Goal: Task Accomplishment & Management: Complete application form

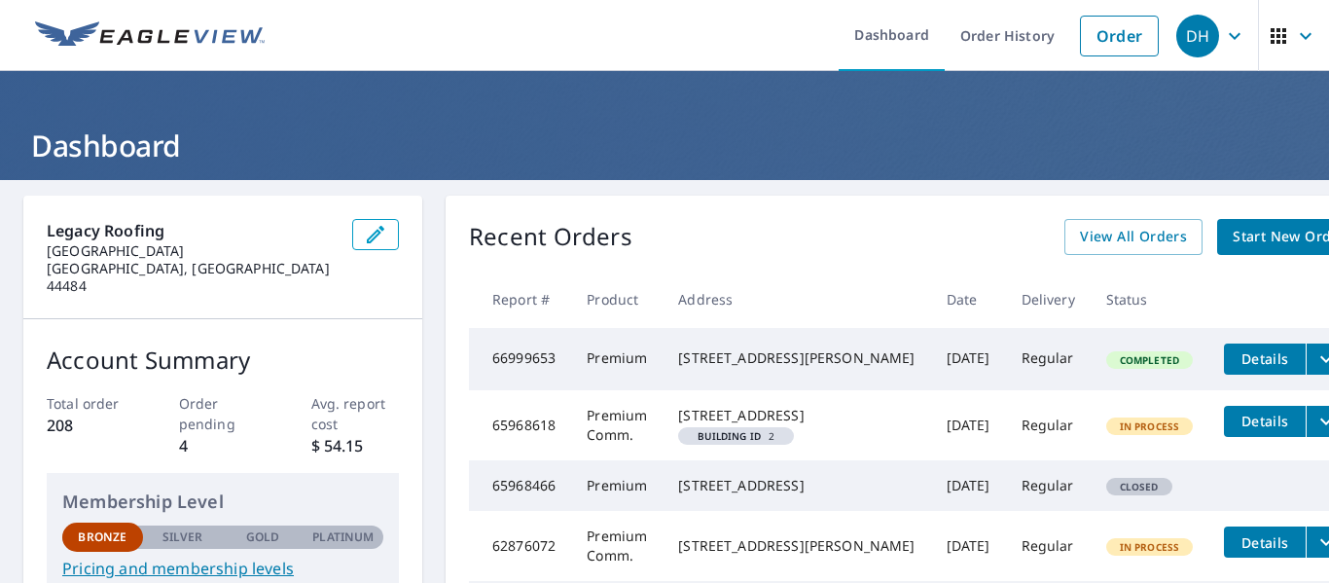
click at [1233, 233] on span "Start New Order" at bounding box center [1289, 237] width 113 height 24
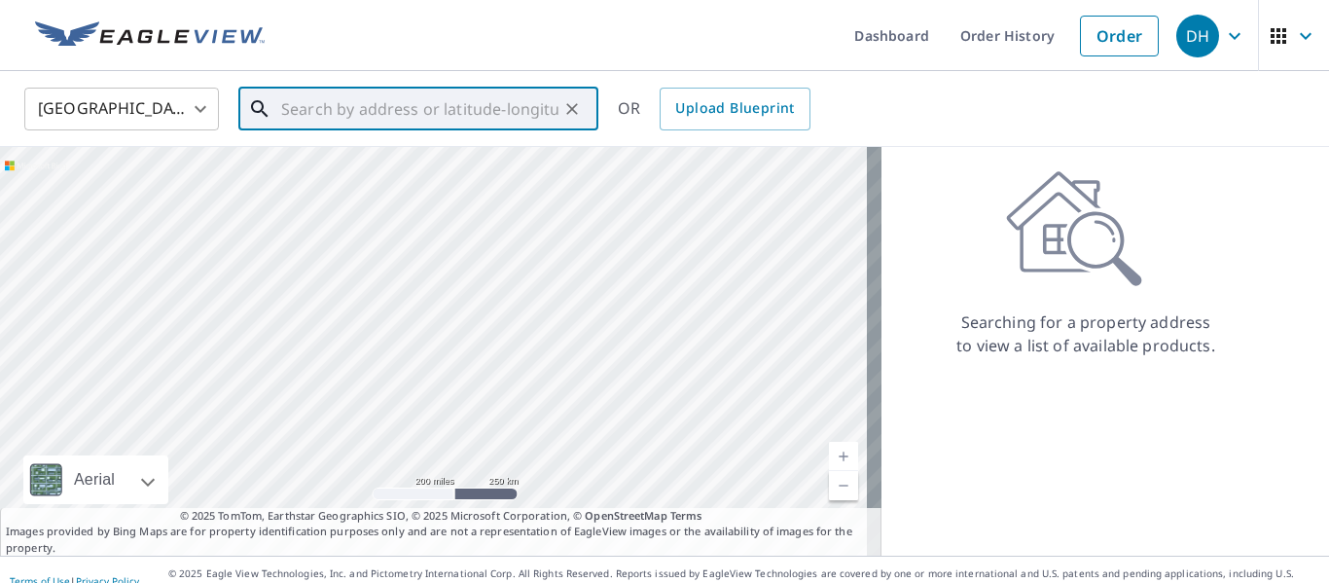
click at [359, 113] on input "text" at bounding box center [419, 109] width 277 height 54
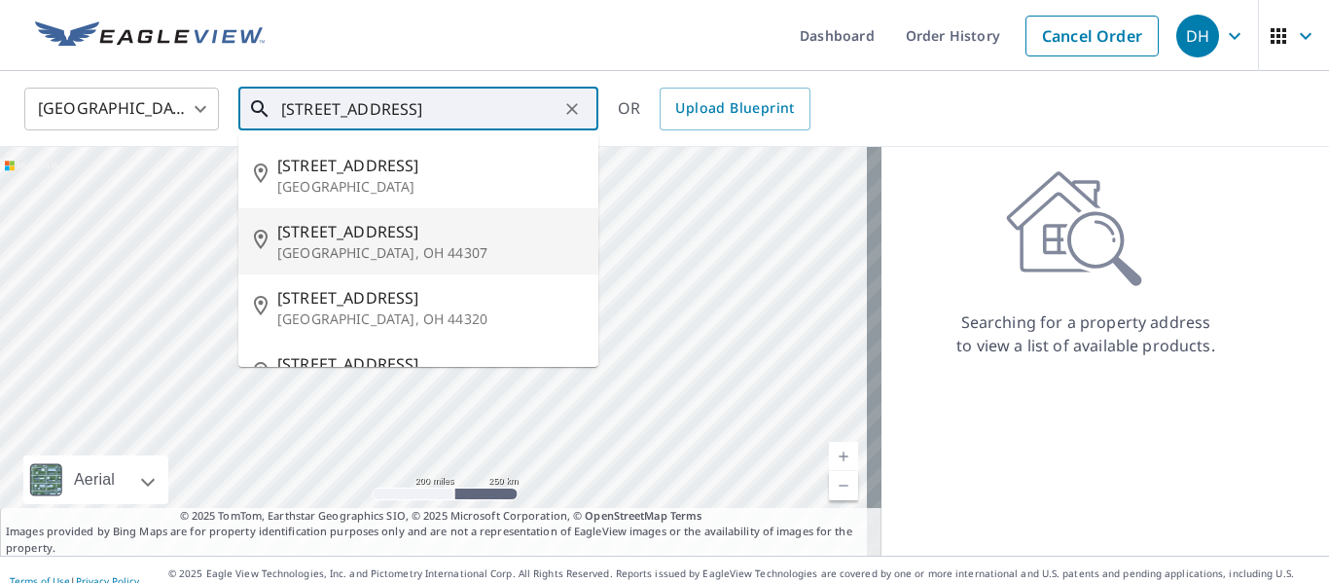
click at [307, 246] on p "Akron, OH 44307" at bounding box center [429, 252] width 305 height 19
type input "1334 Diagonal Rd Akron, OH 44307"
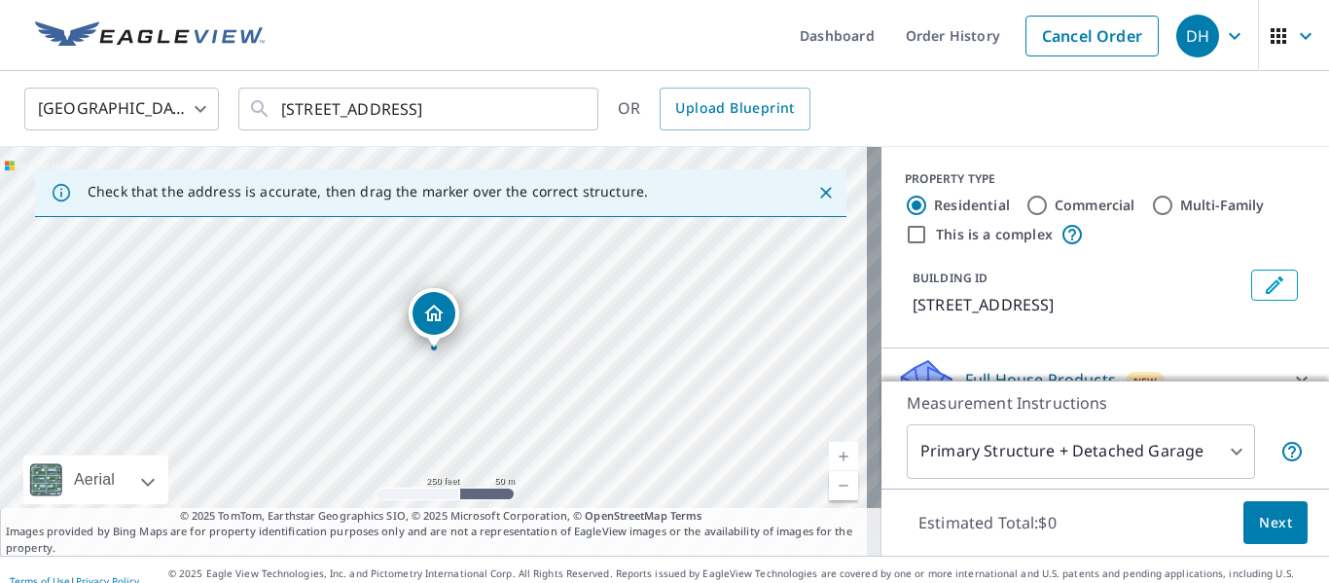
click at [429, 346] on div "Dropped pin, building 1, Residential property, 1334 Diagonal Rd Akron, OH 44307" at bounding box center [433, 337] width 25 height 19
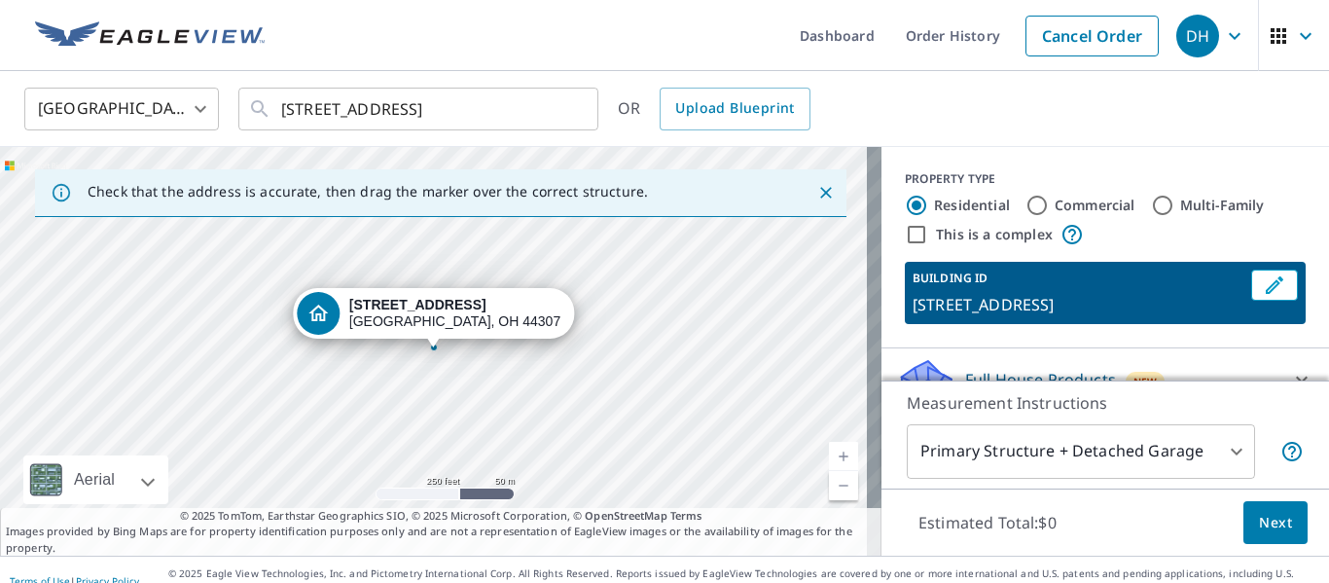
click at [429, 346] on div "Dropped pin, building 1, Residential property, 1334 Diagonal Rd Akron, OH 44307" at bounding box center [432, 337] width 25 height 19
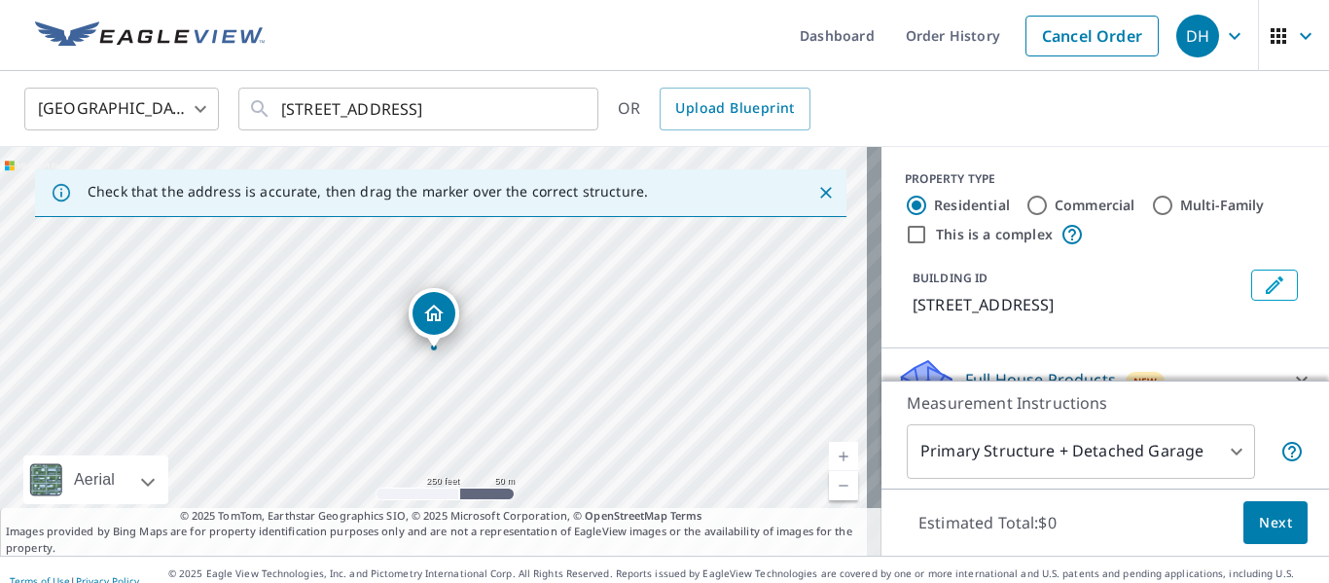
click at [829, 450] on link "Current Level 17, Zoom In" at bounding box center [843, 456] width 29 height 29
click at [829, 450] on link "Current Level 18, Zoom In" at bounding box center [843, 456] width 29 height 29
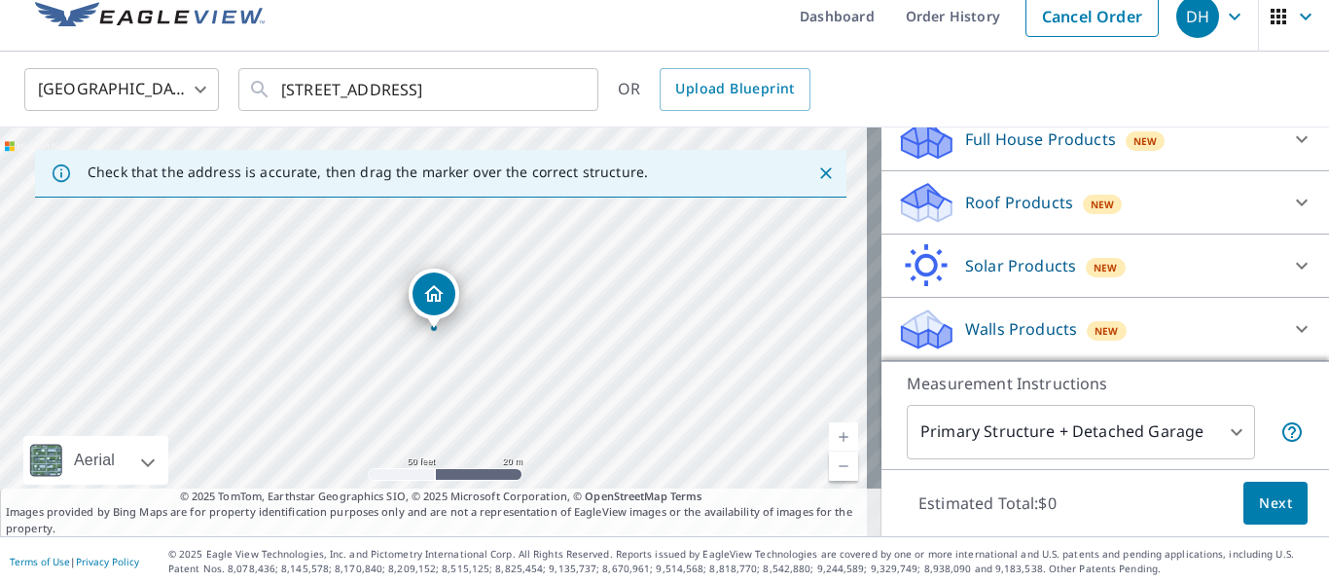
scroll to position [22, 0]
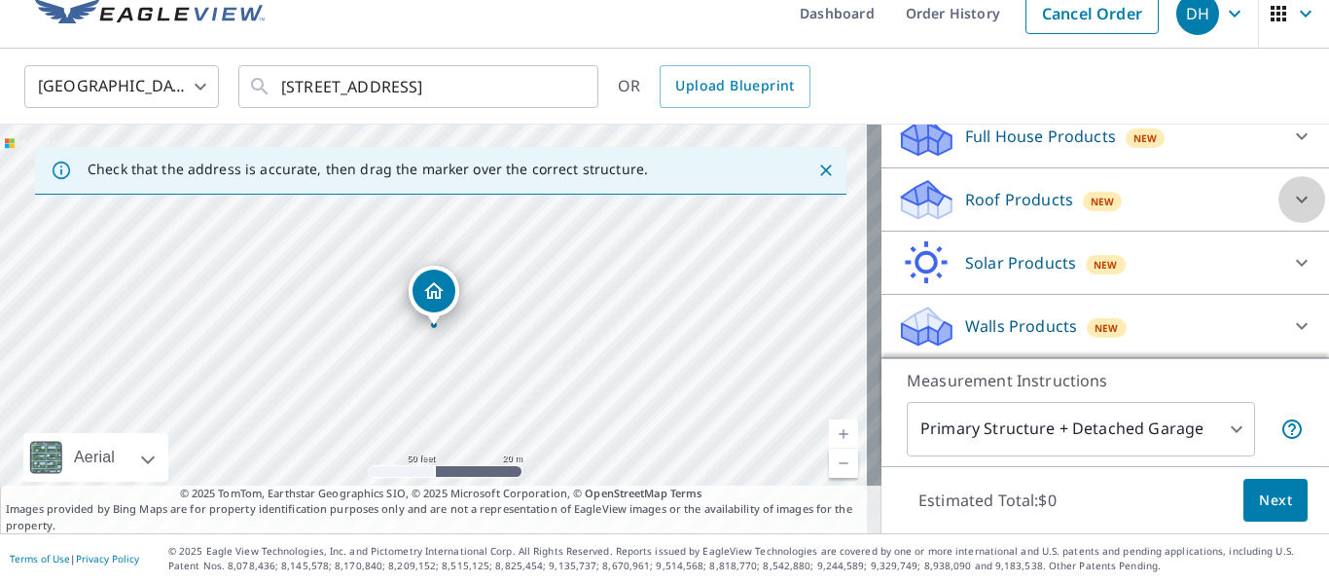
click at [1290, 195] on icon at bounding box center [1301, 199] width 23 height 23
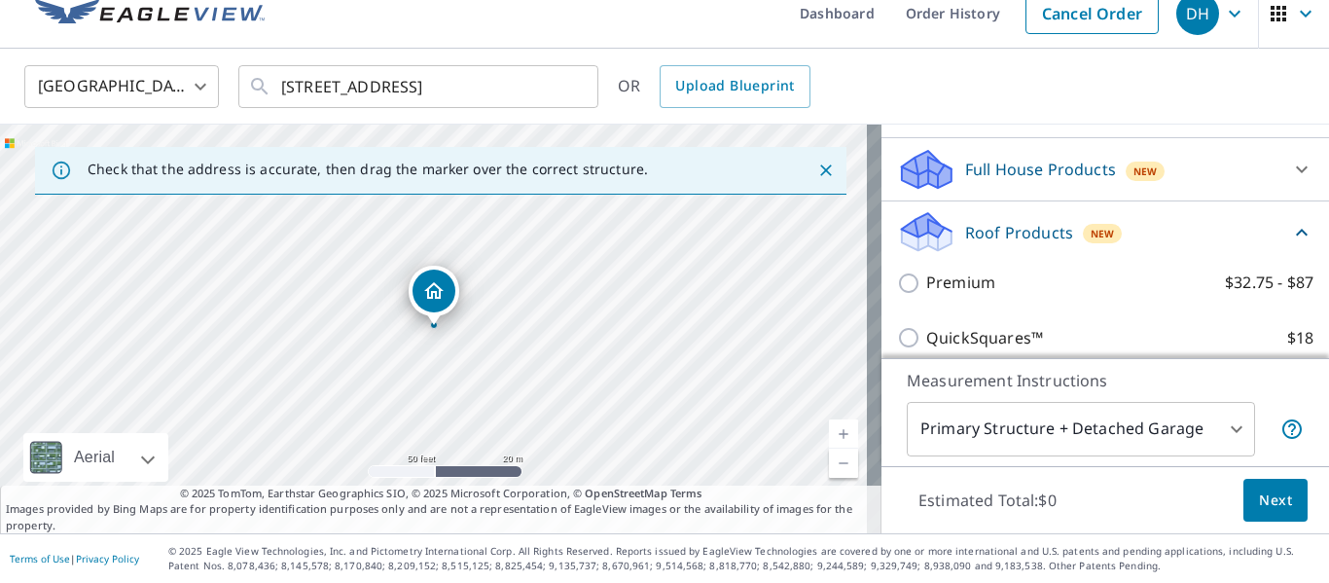
scroll to position [221, 0]
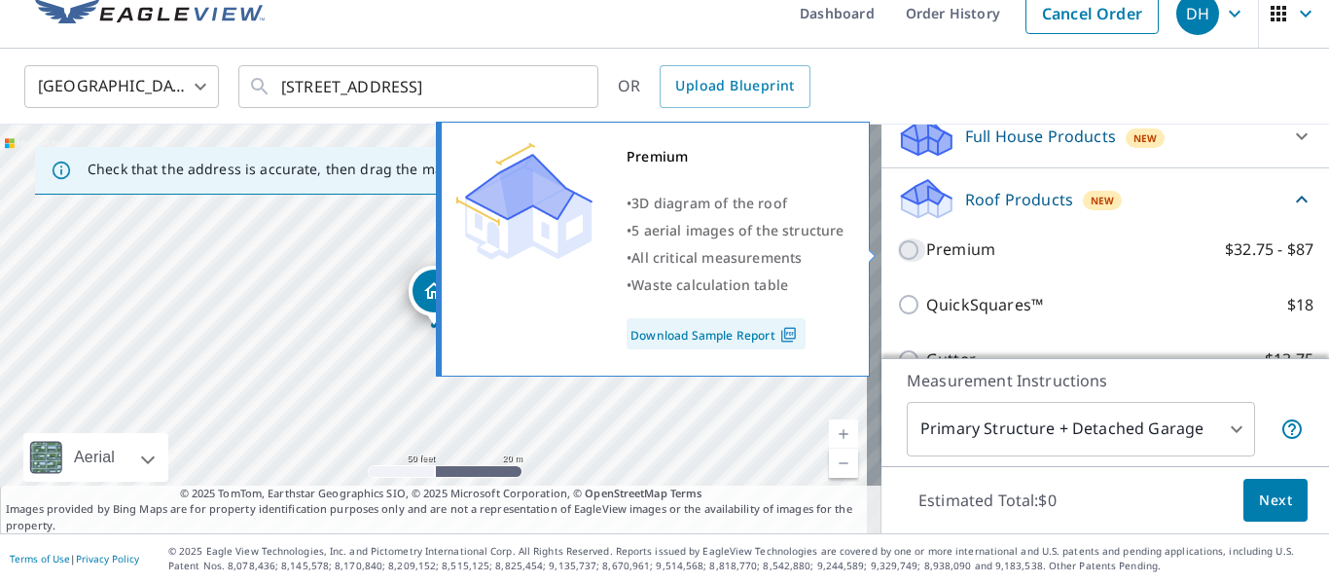
click at [897, 249] on input "Premium $32.75 - $87" at bounding box center [911, 249] width 29 height 23
checkbox input "true"
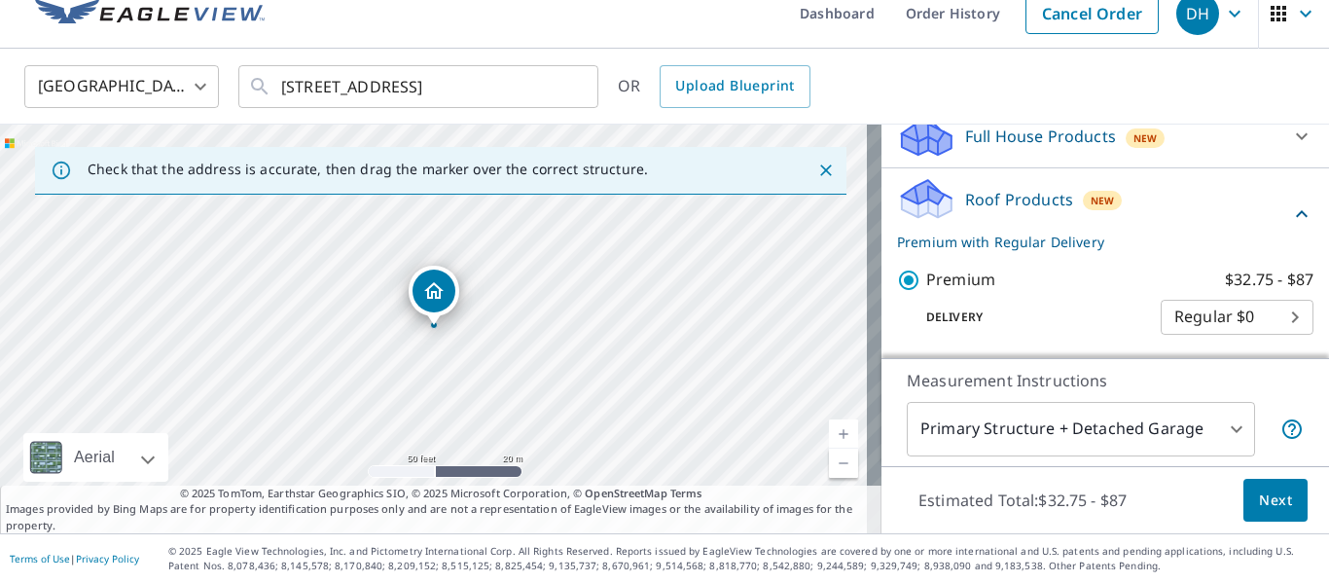
click at [1263, 499] on span "Next" at bounding box center [1275, 500] width 33 height 24
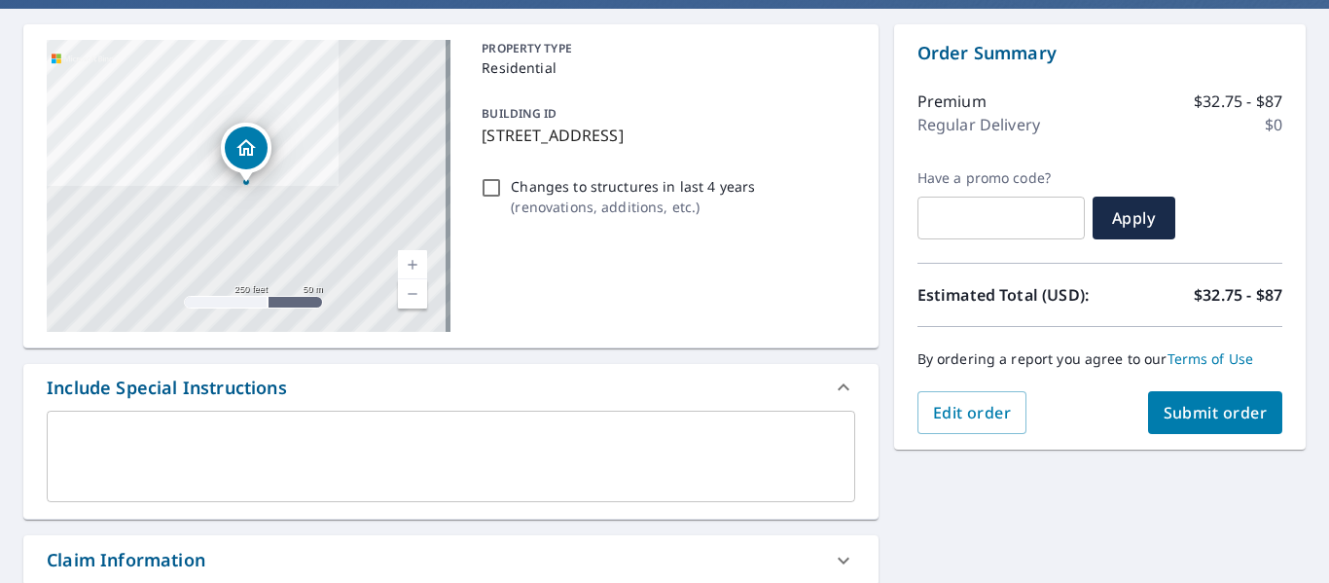
scroll to position [217, 0]
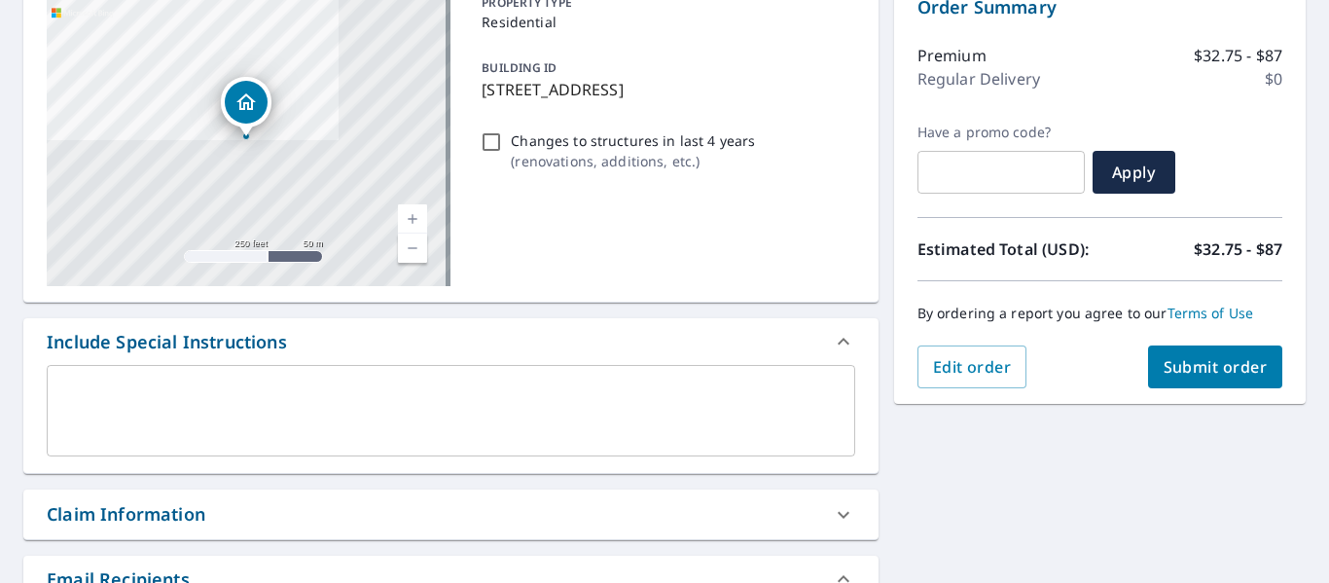
click at [1187, 368] on span "Submit order" at bounding box center [1215, 366] width 104 height 21
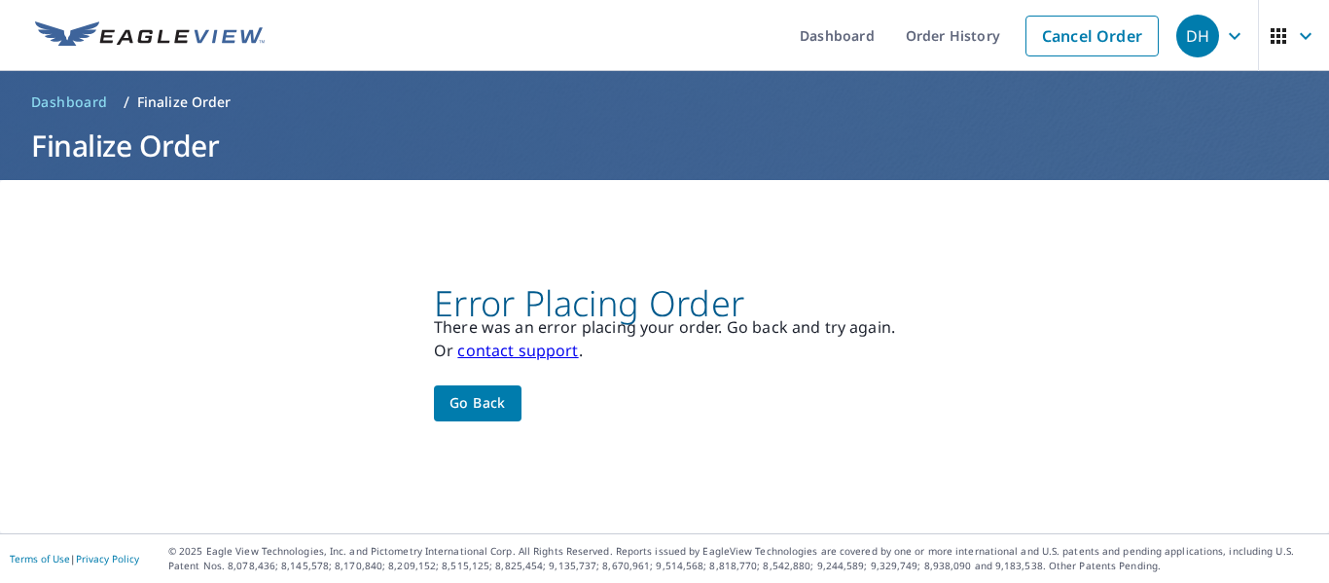
scroll to position [0, 0]
click at [468, 409] on span "Go back" at bounding box center [477, 403] width 56 height 24
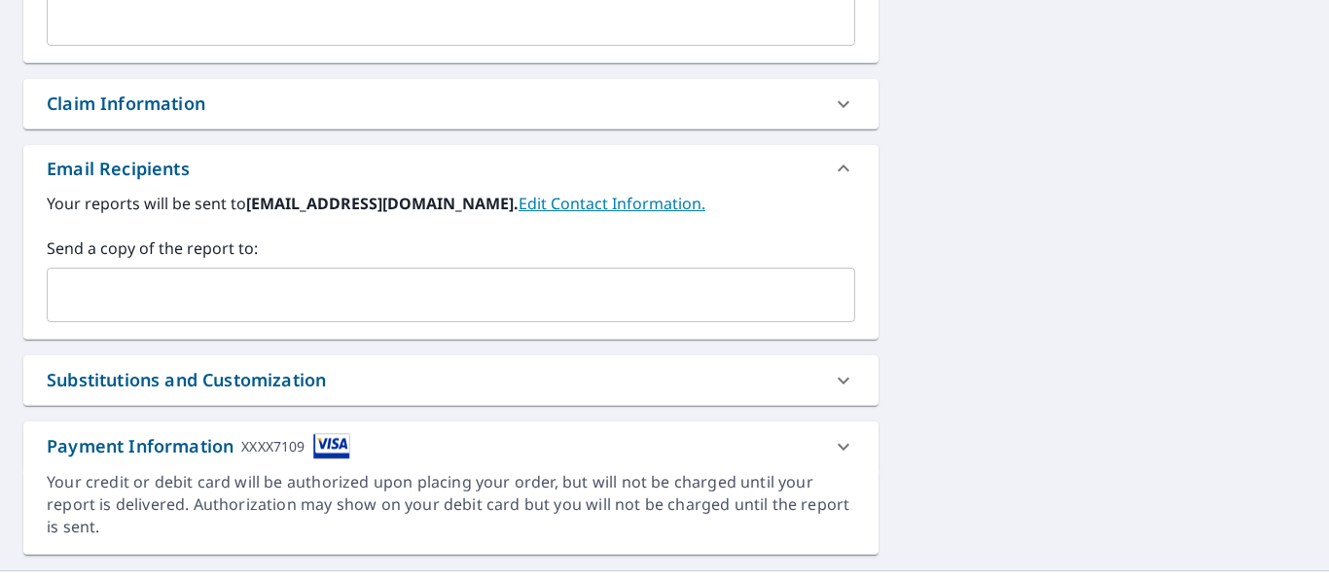
scroll to position [664, 0]
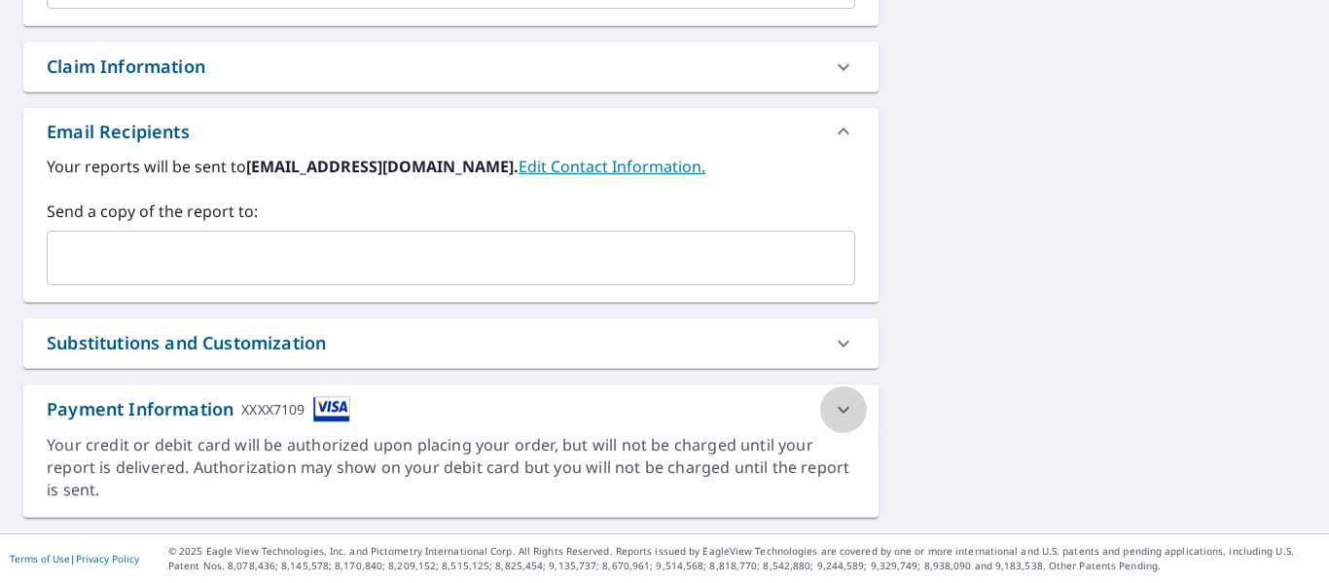
click at [835, 398] on icon at bounding box center [843, 409] width 23 height 23
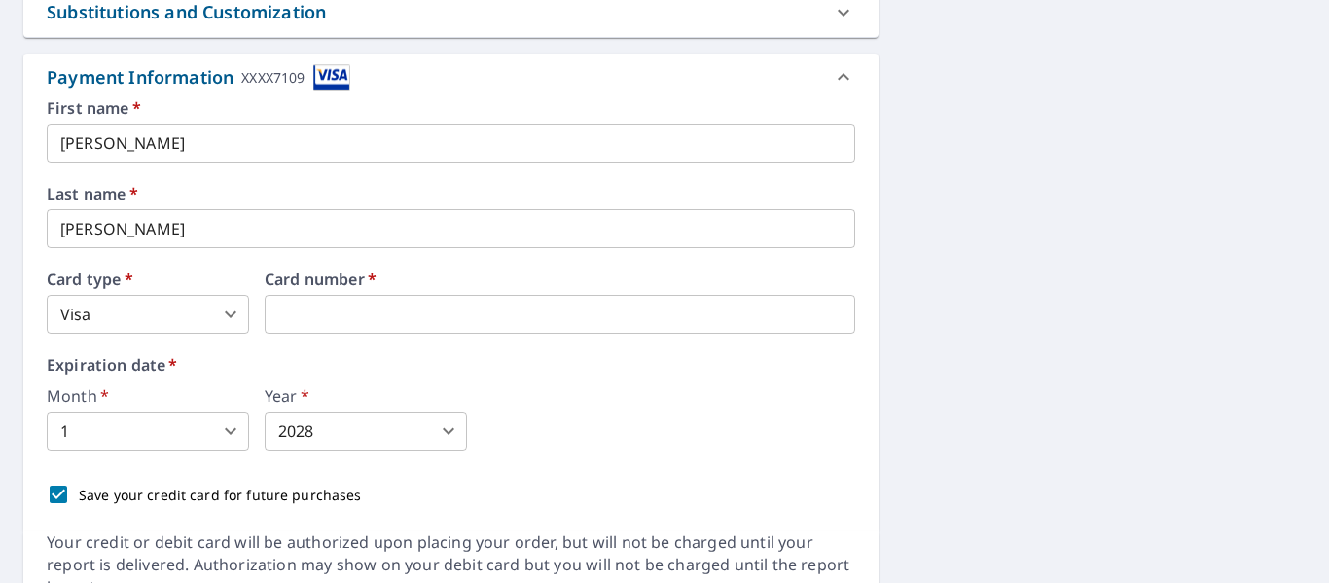
scroll to position [1054, 0]
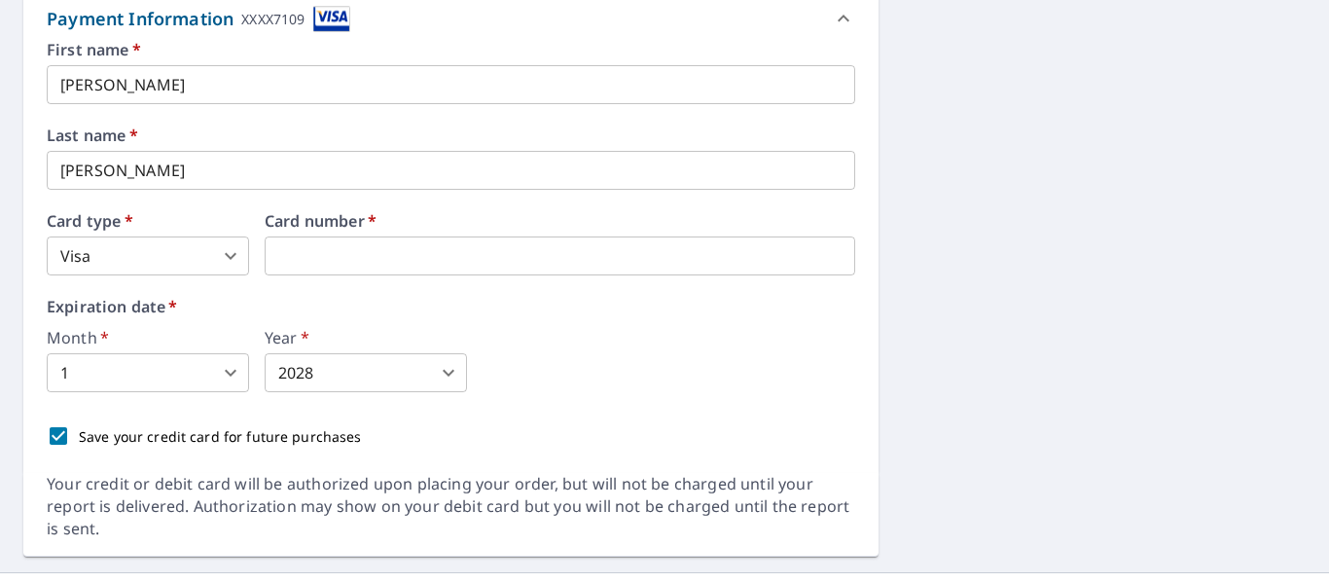
click at [154, 376] on body "DH DH Dashboard Order History Cancel Order DH Dashboard / Finalize Order Finali…" at bounding box center [664, 291] width 1329 height 583
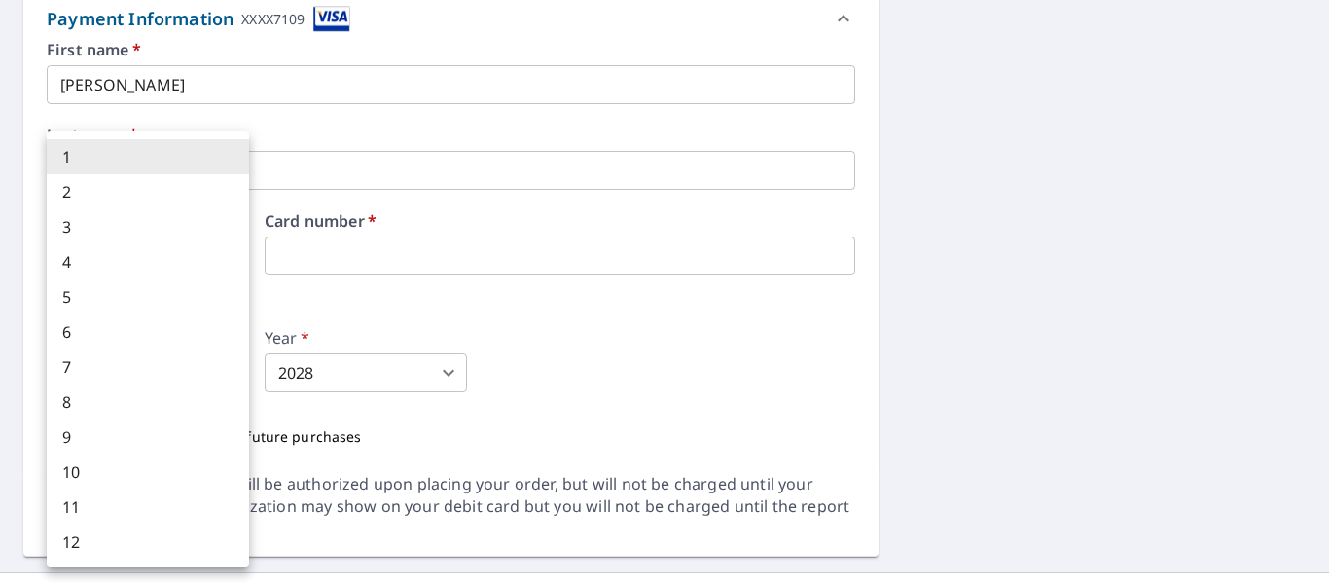
click at [109, 363] on li "7" at bounding box center [148, 366] width 202 height 35
type input "7"
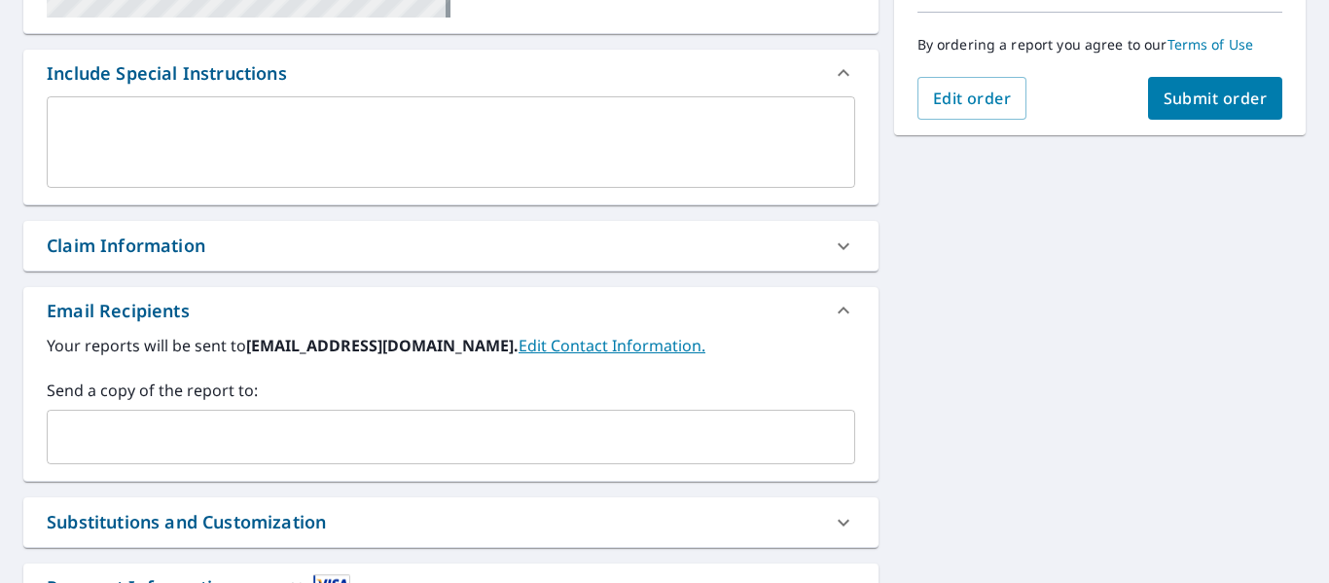
scroll to position [470, 0]
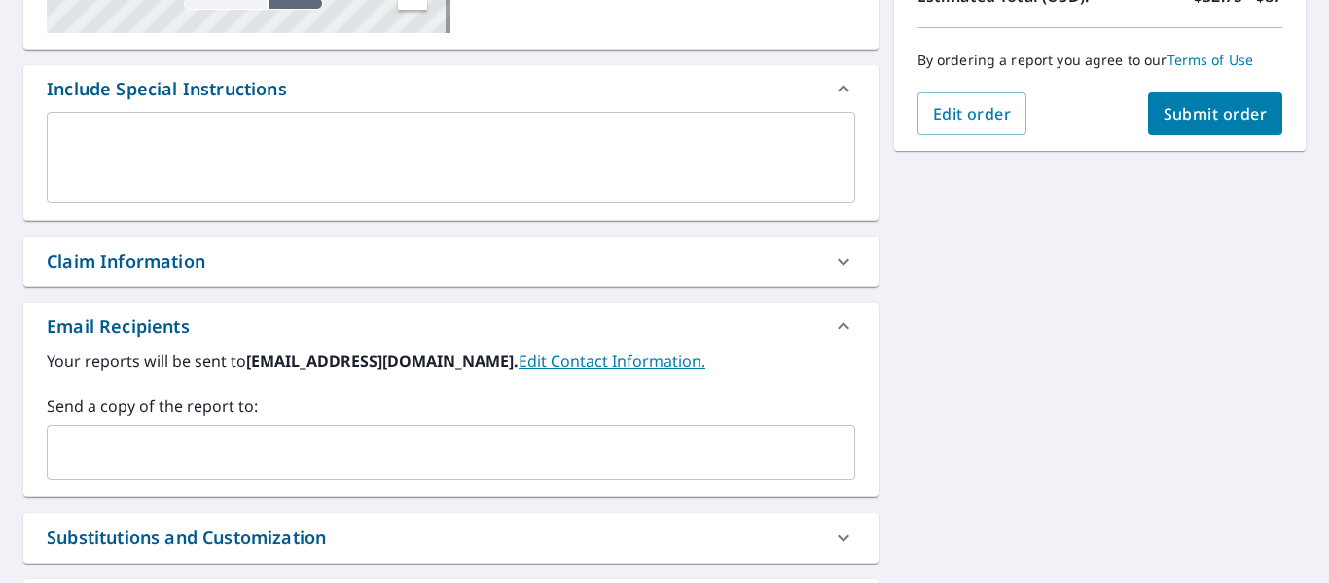
click at [1213, 108] on span "Submit order" at bounding box center [1215, 113] width 104 height 21
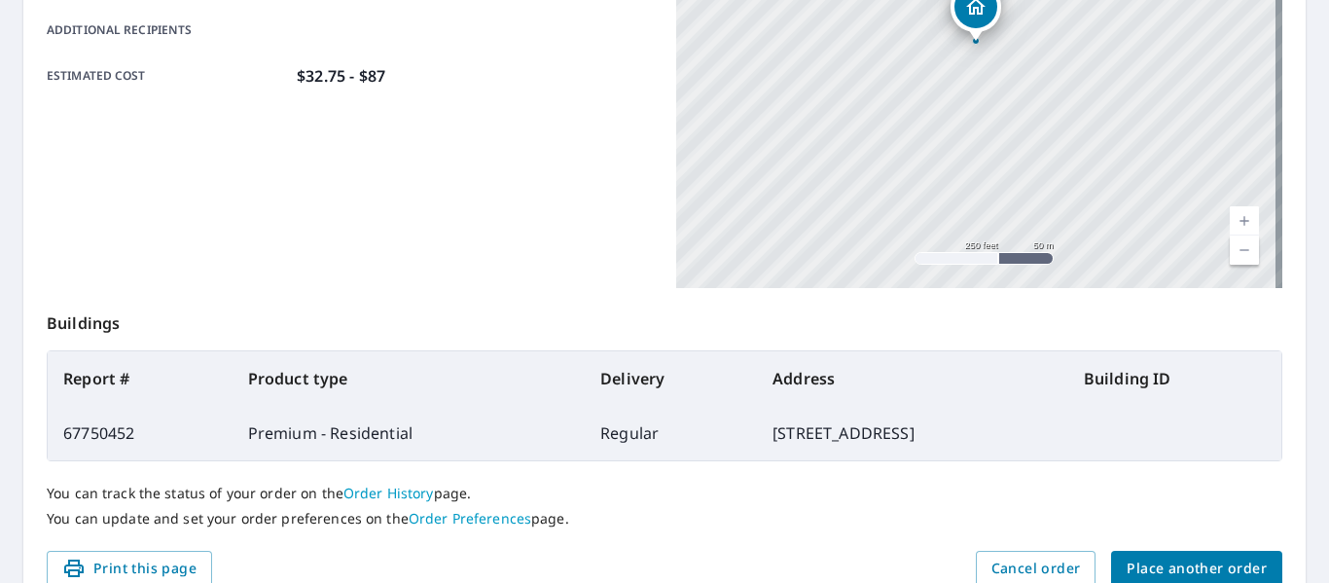
scroll to position [562, 0]
